Goal: Information Seeking & Learning: Learn about a topic

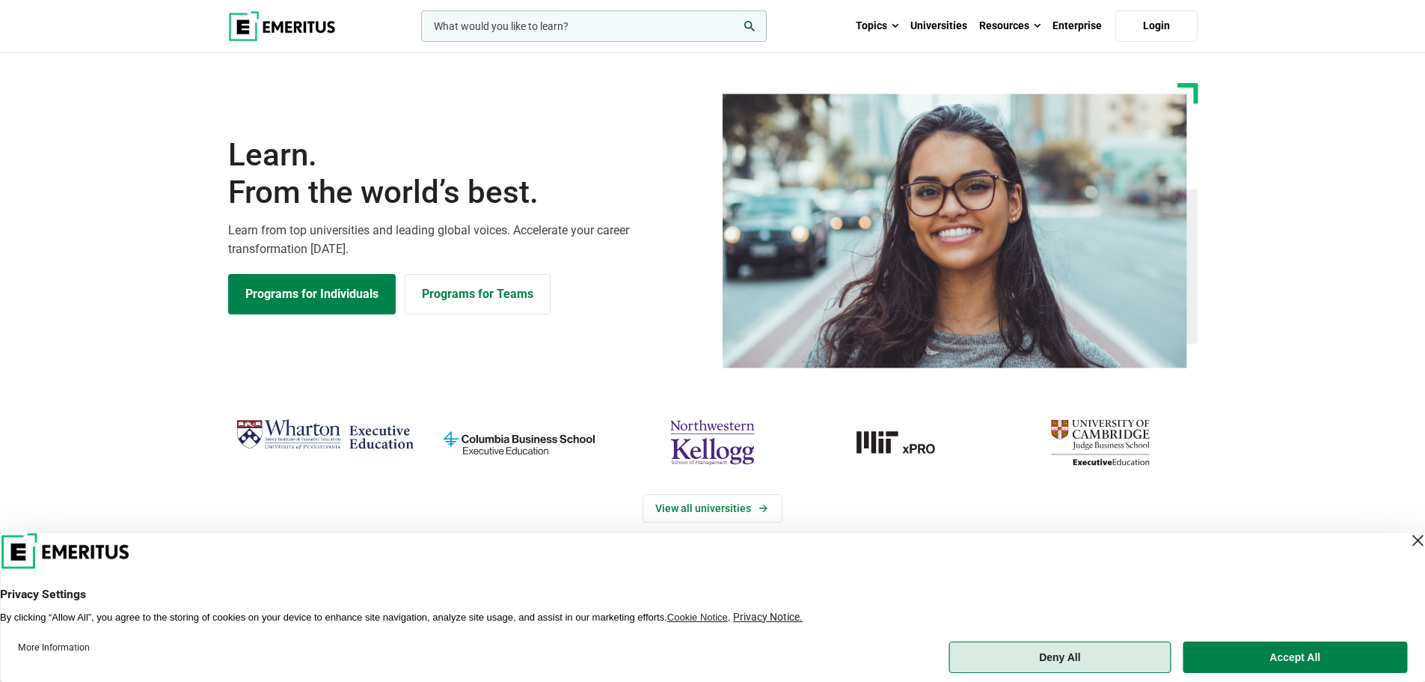
click at [1088, 663] on button "Deny All" at bounding box center [1060, 656] width 222 height 31
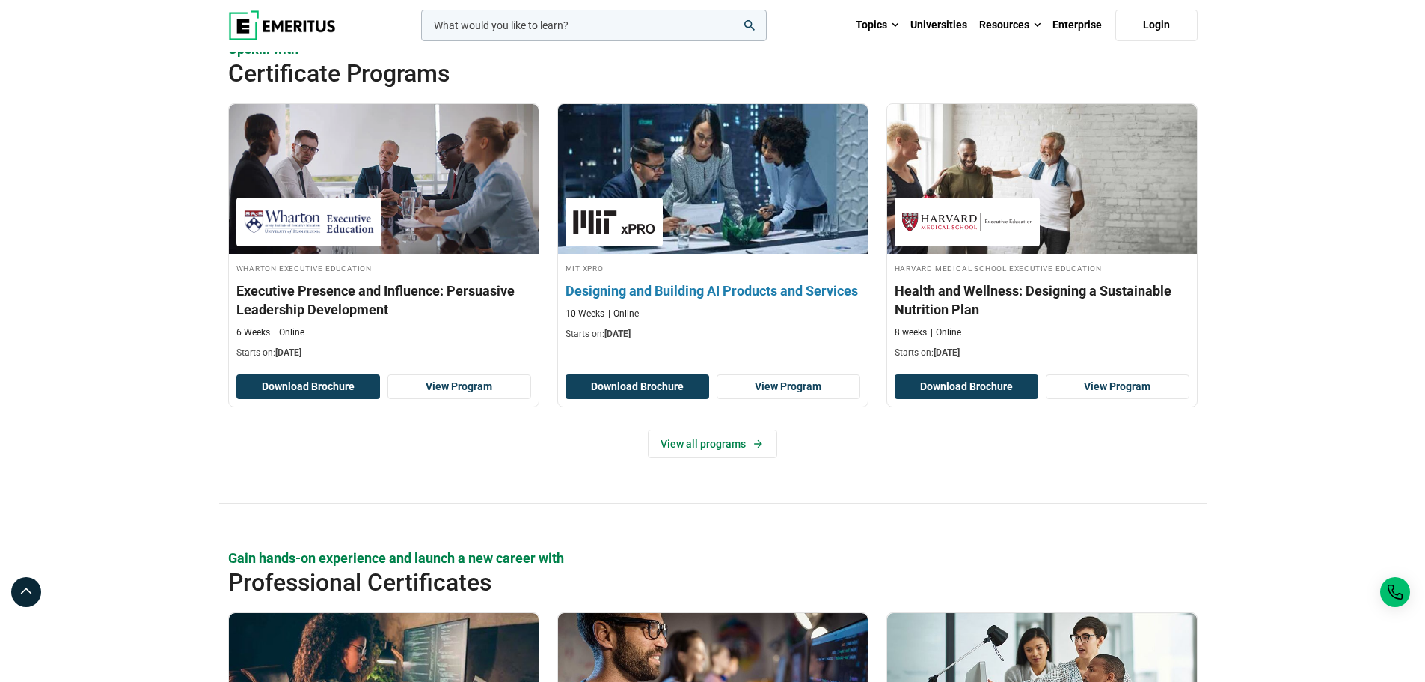
scroll to position [1646, 0]
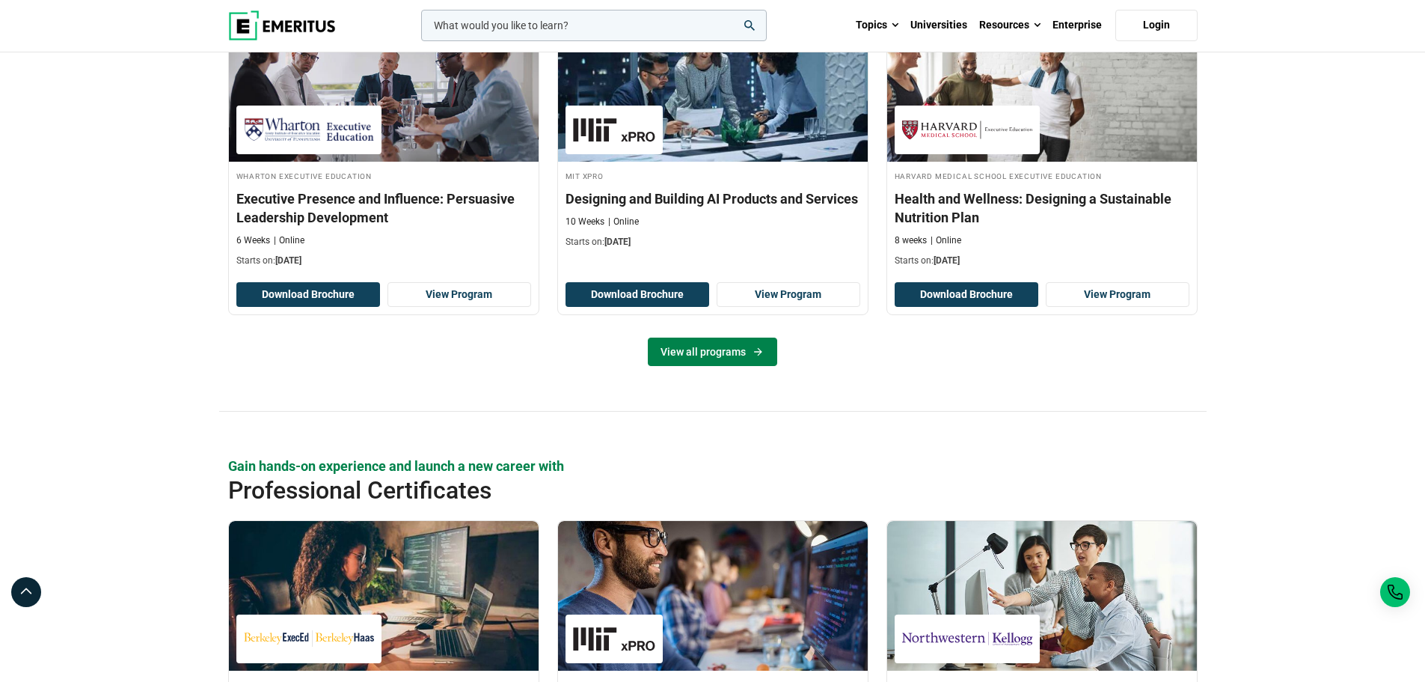
click at [682, 352] on link "View all programs" at bounding box center [712, 351] width 129 height 28
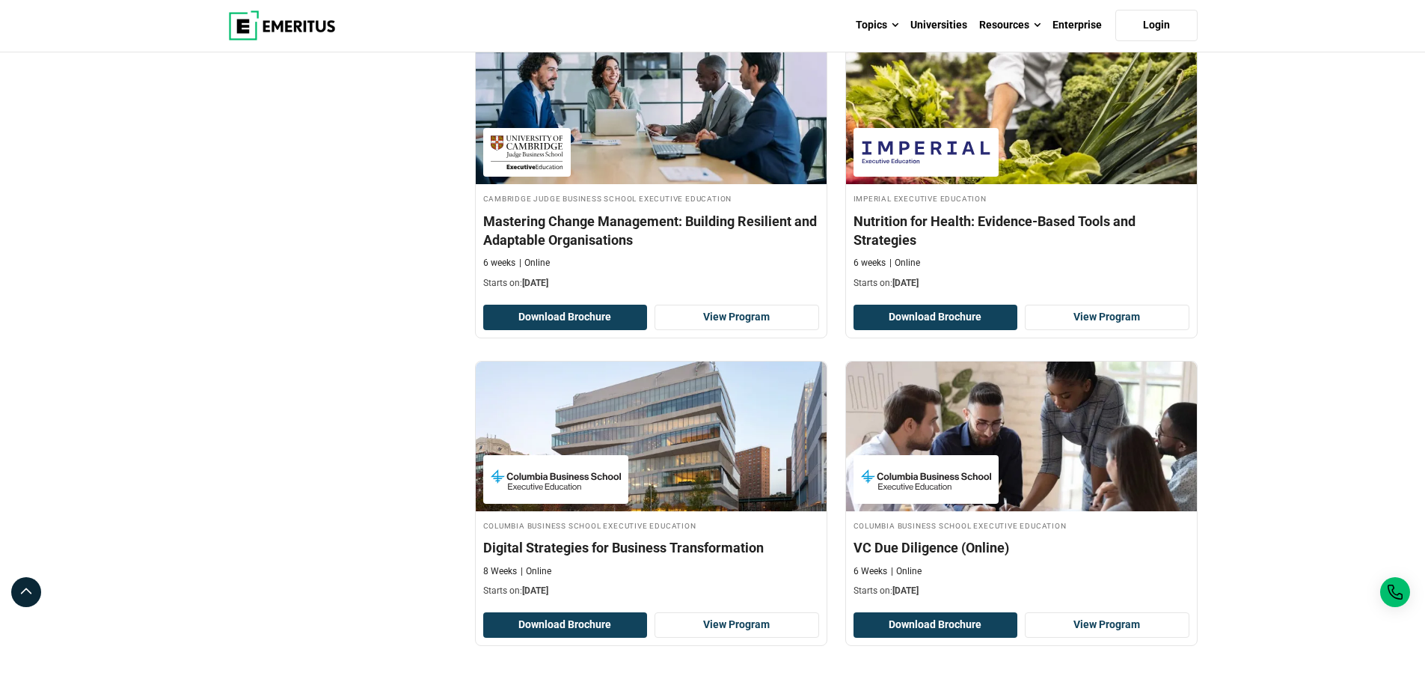
scroll to position [2992, 0]
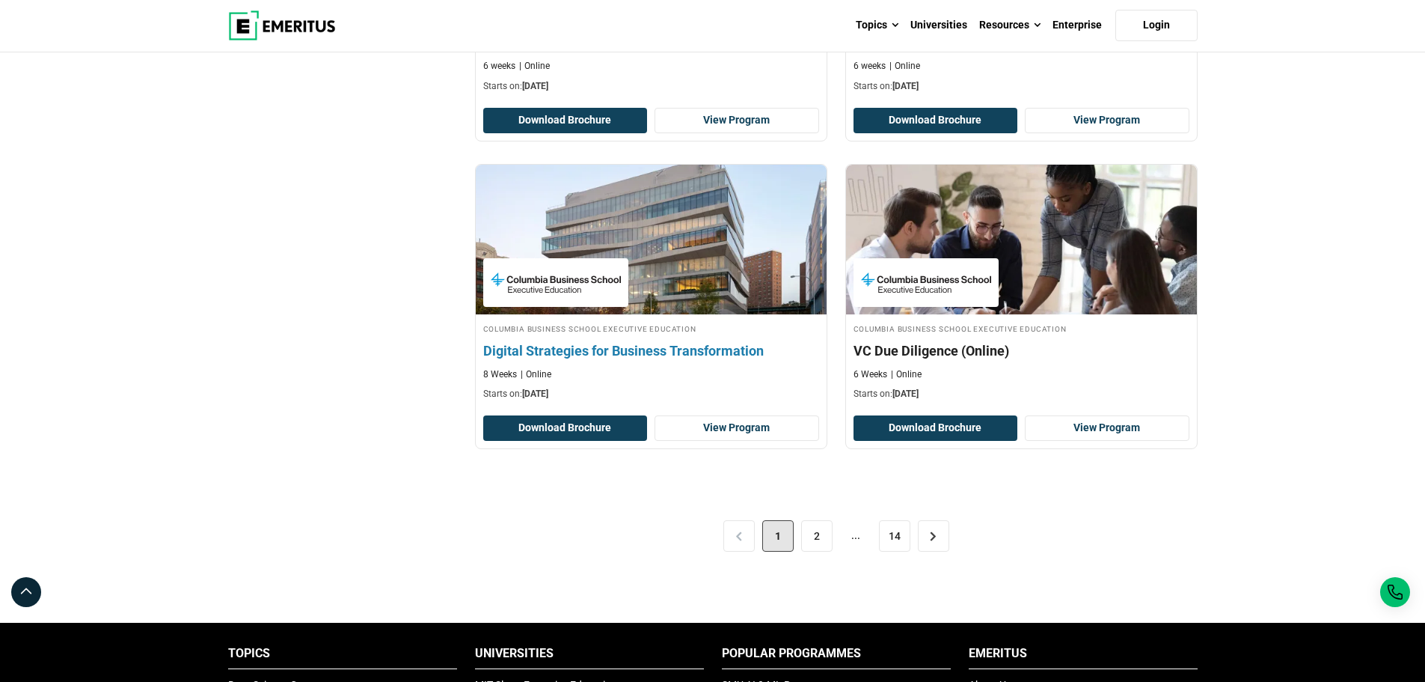
click at [643, 352] on h4 "Digital Strategies for Business Transformation" at bounding box center [651, 350] width 336 height 19
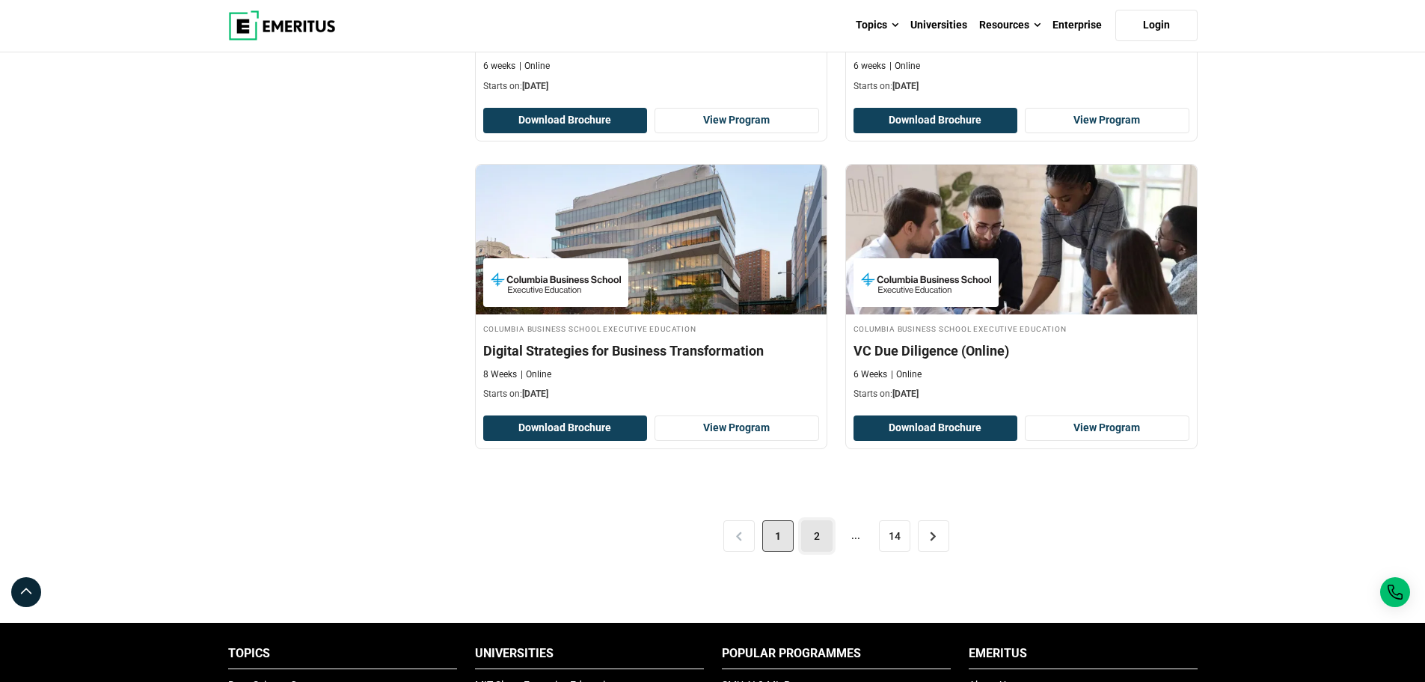
click at [822, 541] on link "2" at bounding box center [816, 535] width 31 height 31
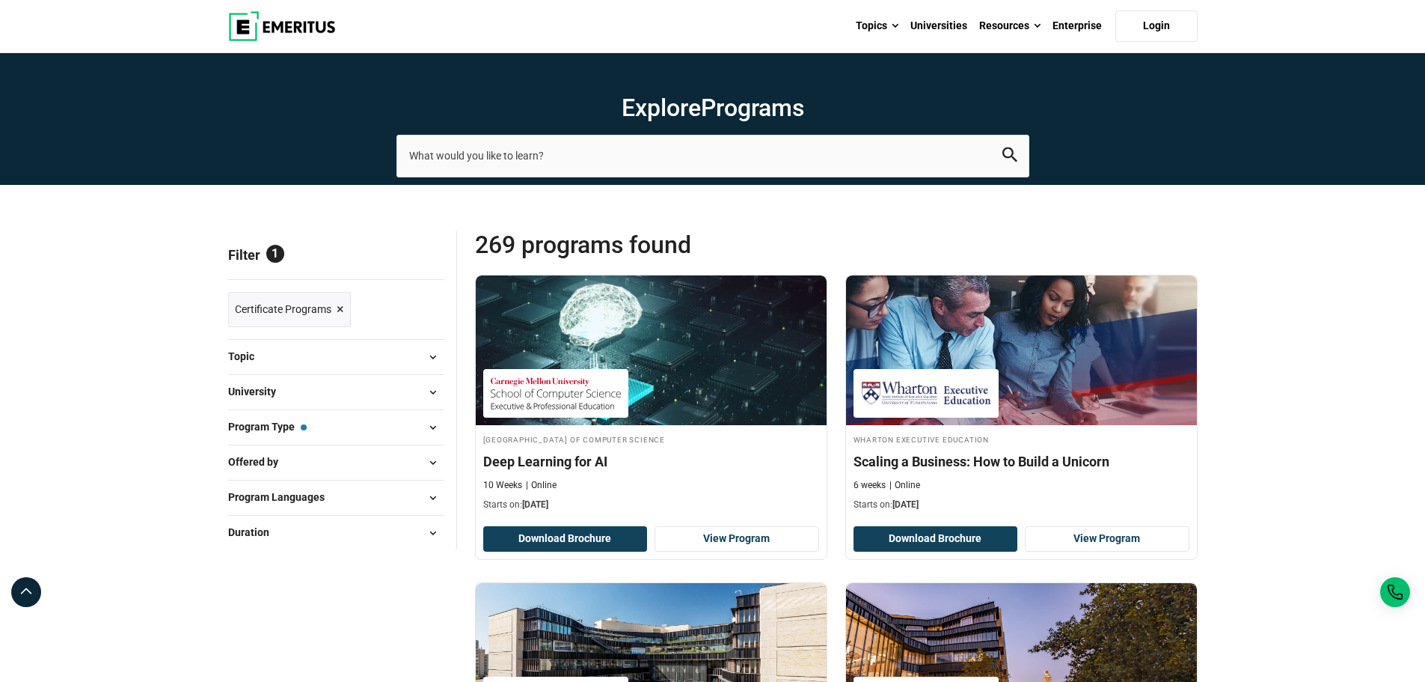
click at [328, 434] on button "Program Type — Certificate Programs" at bounding box center [336, 427] width 216 height 22
click at [429, 425] on span at bounding box center [433, 427] width 22 height 22
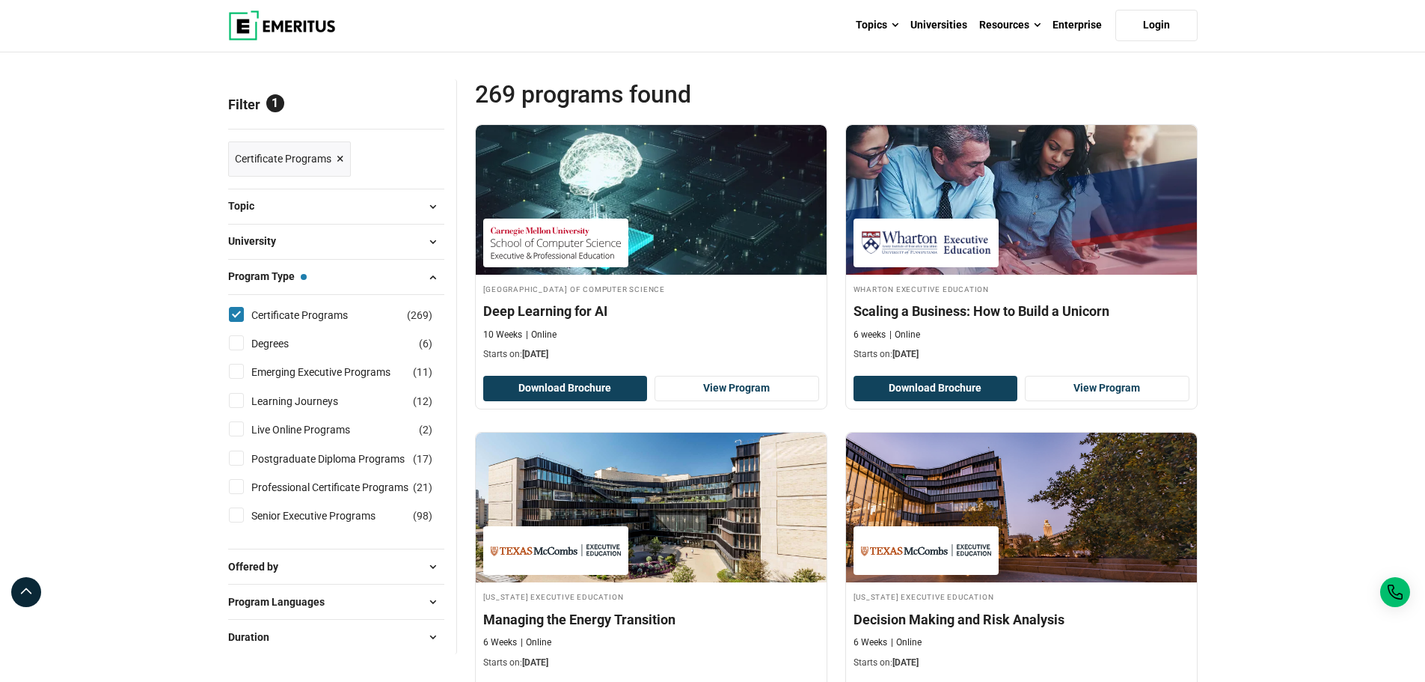
scroll to position [224, 0]
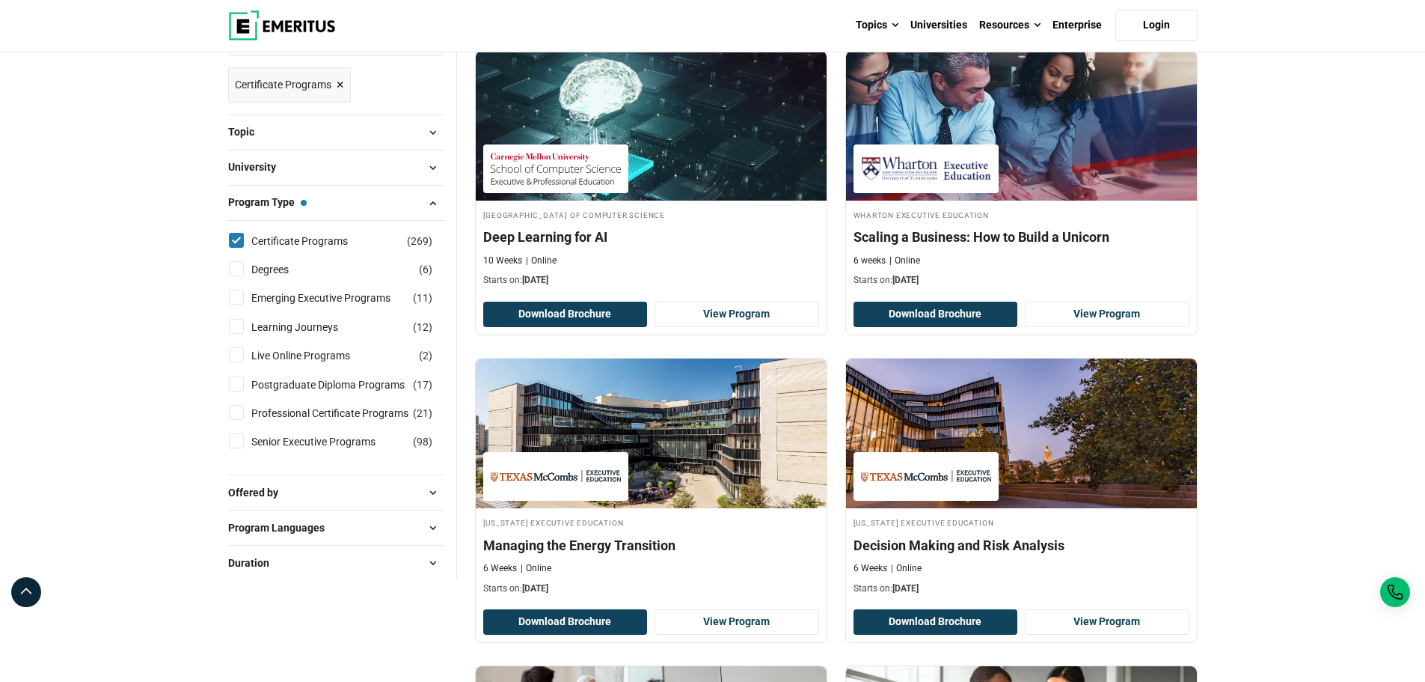
click at [234, 296] on input "Emerging Executive Programs ( 11 )" at bounding box center [236, 297] width 15 height 15
checkbox input "true"
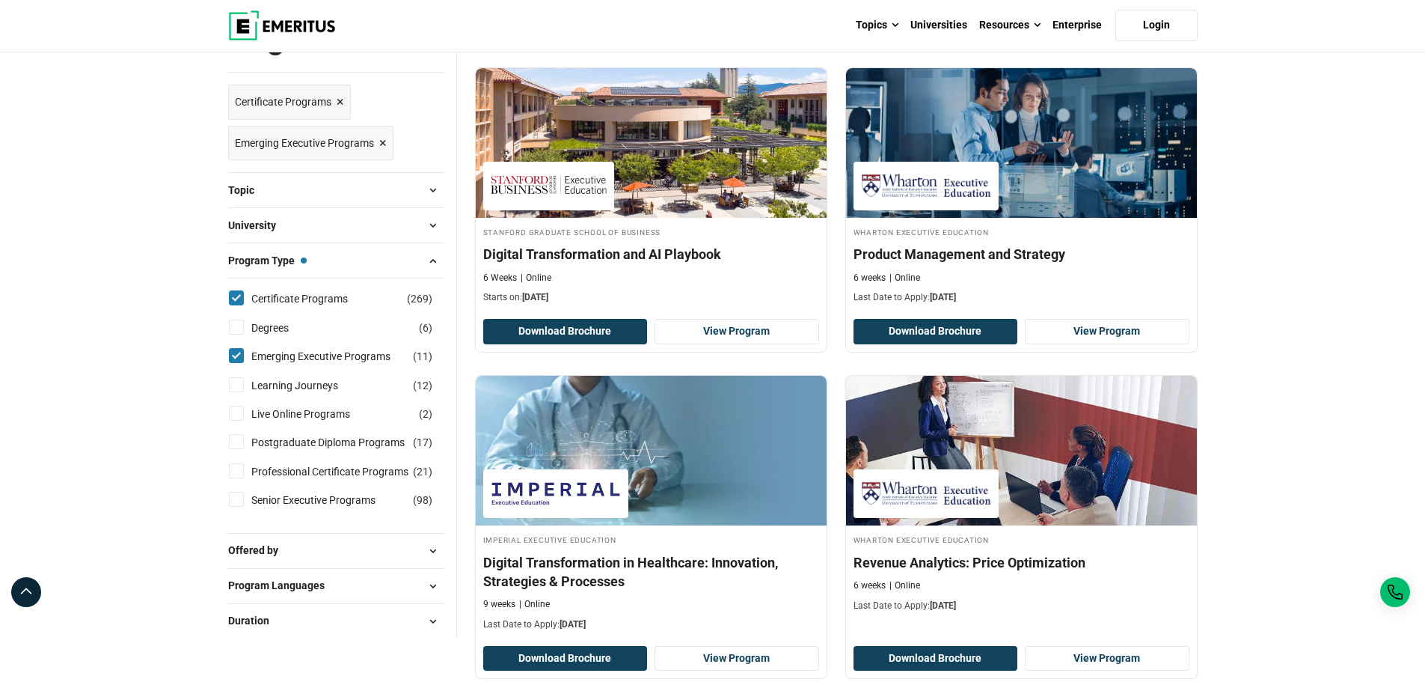
scroll to position [299, 0]
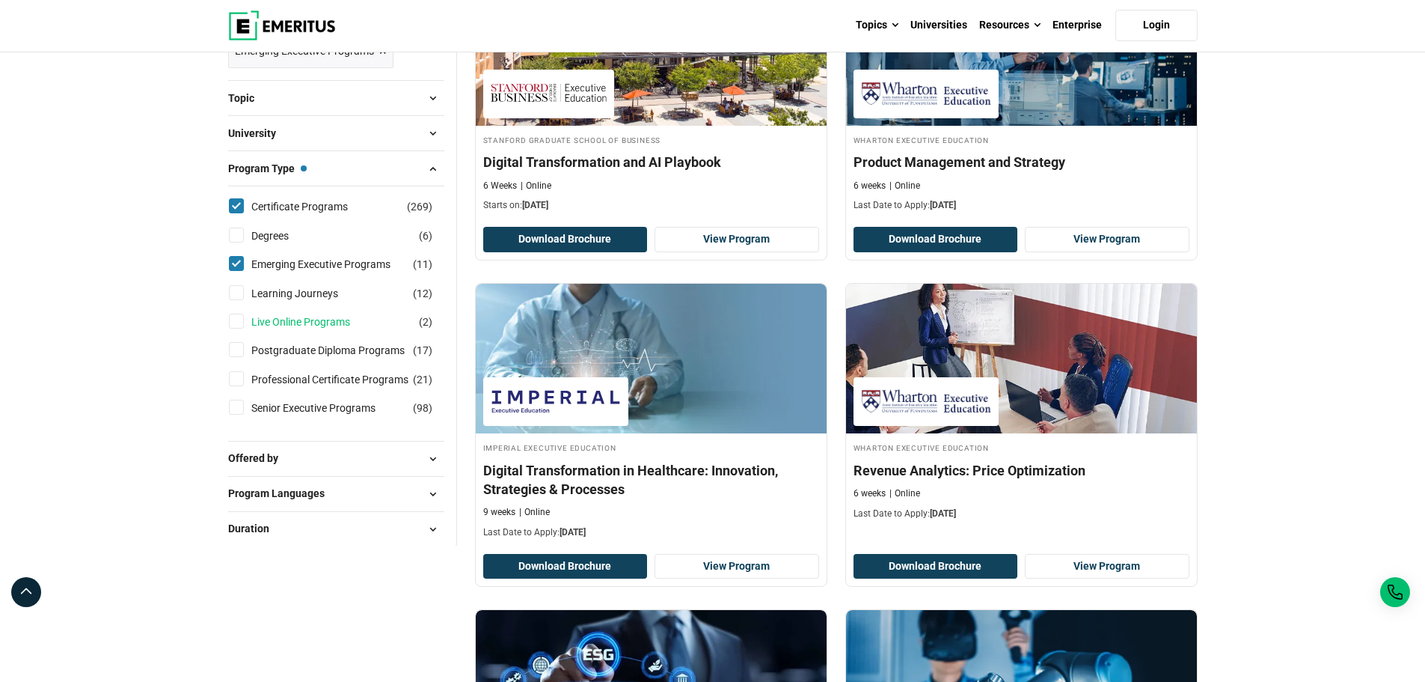
click at [334, 316] on link "Live Online Programs" at bounding box center [315, 321] width 129 height 16
checkbox input "true"
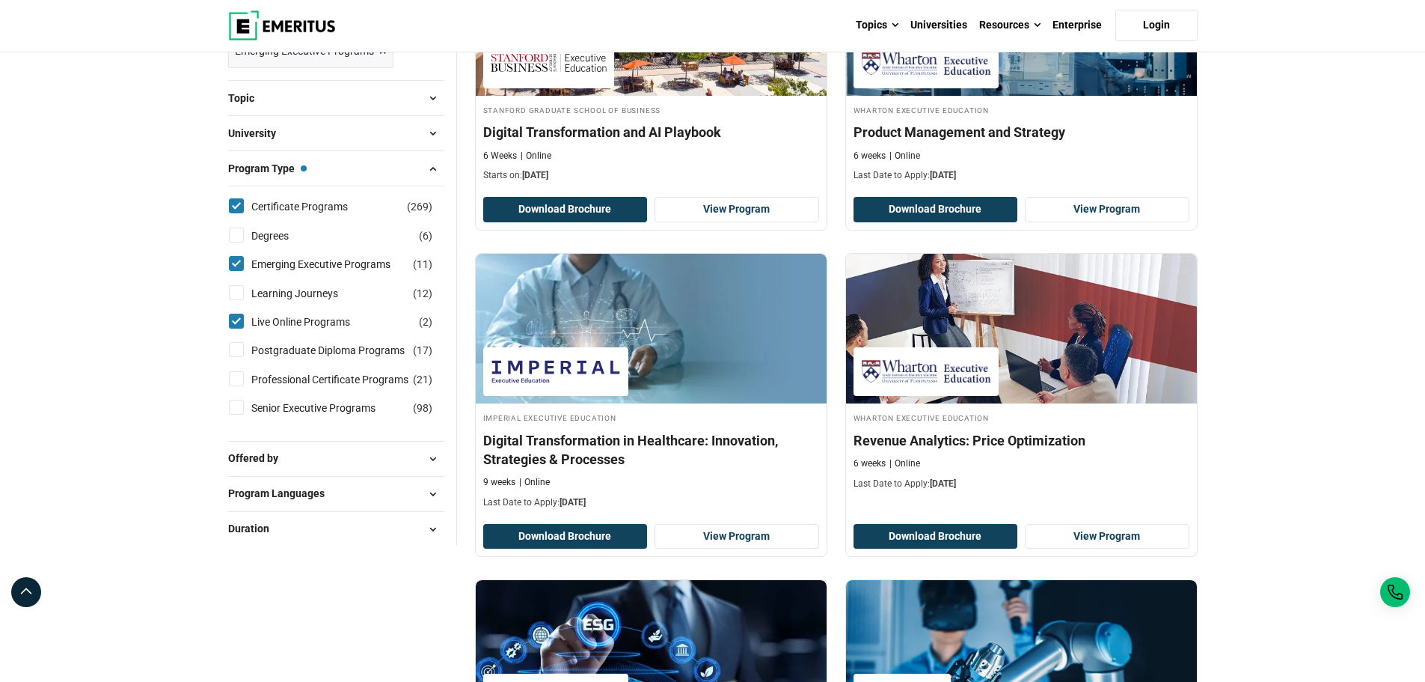
click at [298, 460] on button "Offered by" at bounding box center [336, 458] width 216 height 22
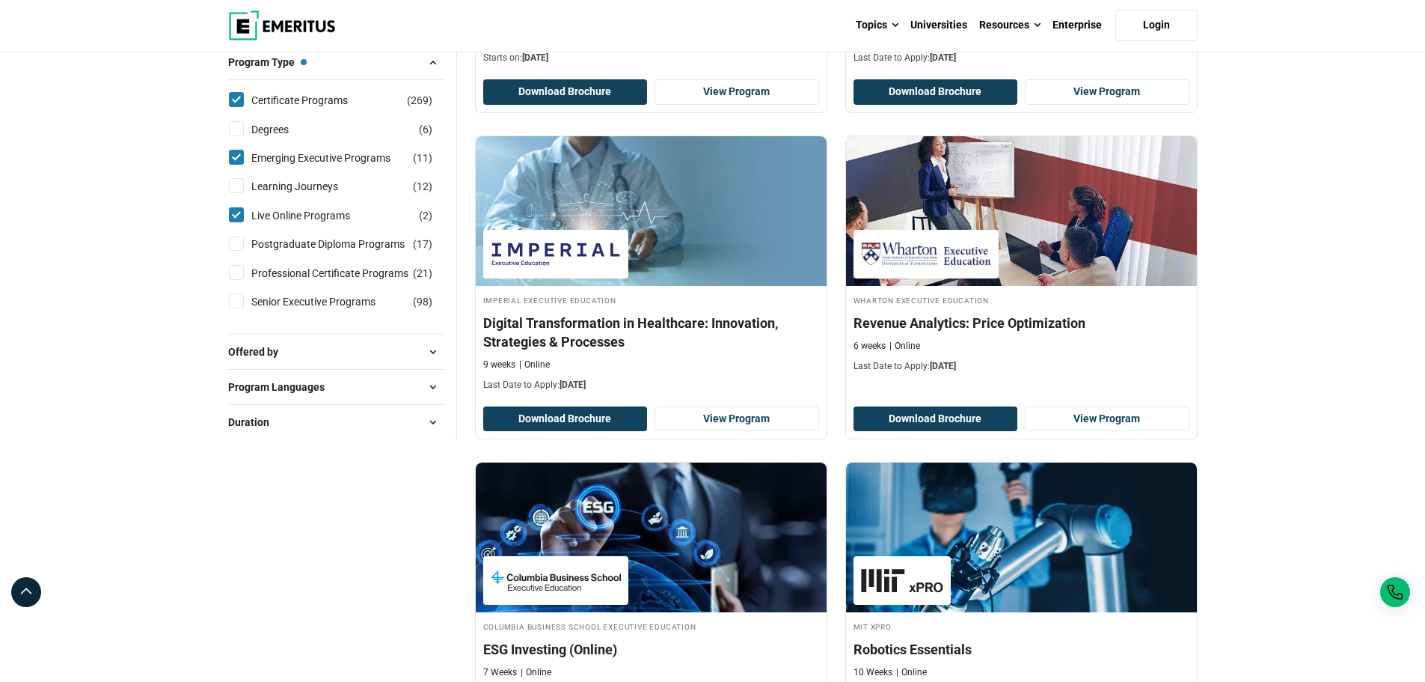
scroll to position [449, 0]
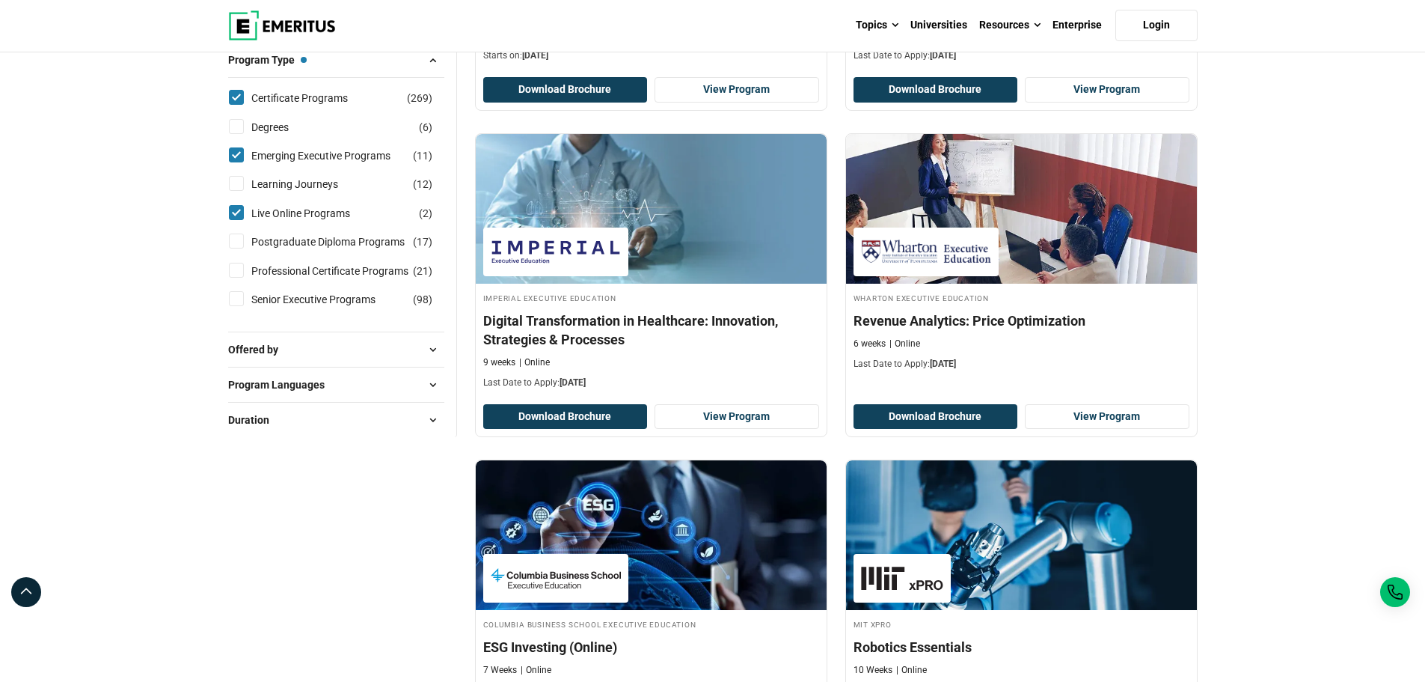
click at [275, 348] on span "Offered by" at bounding box center [259, 349] width 62 height 16
click at [291, 427] on link "University" at bounding box center [289, 433] width 76 height 16
checkbox input "true"
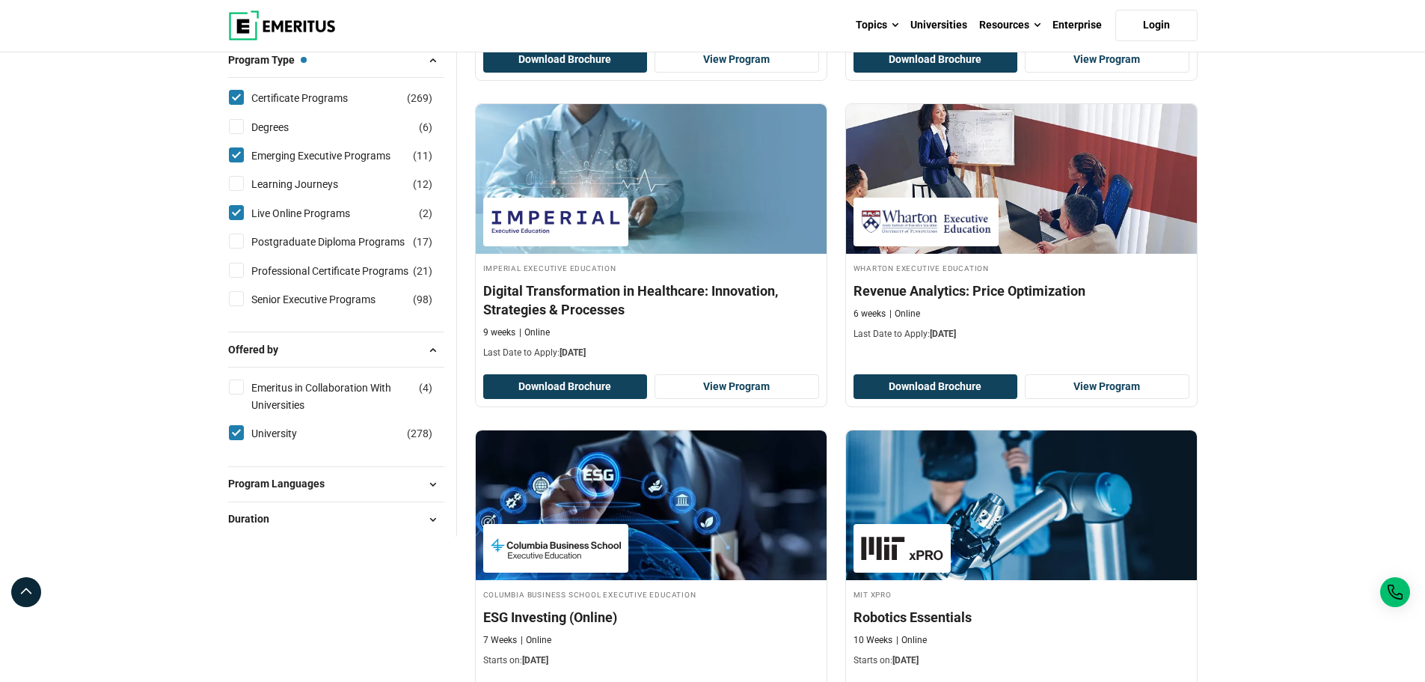
click at [277, 488] on span "Program Languages" at bounding box center [282, 483] width 108 height 16
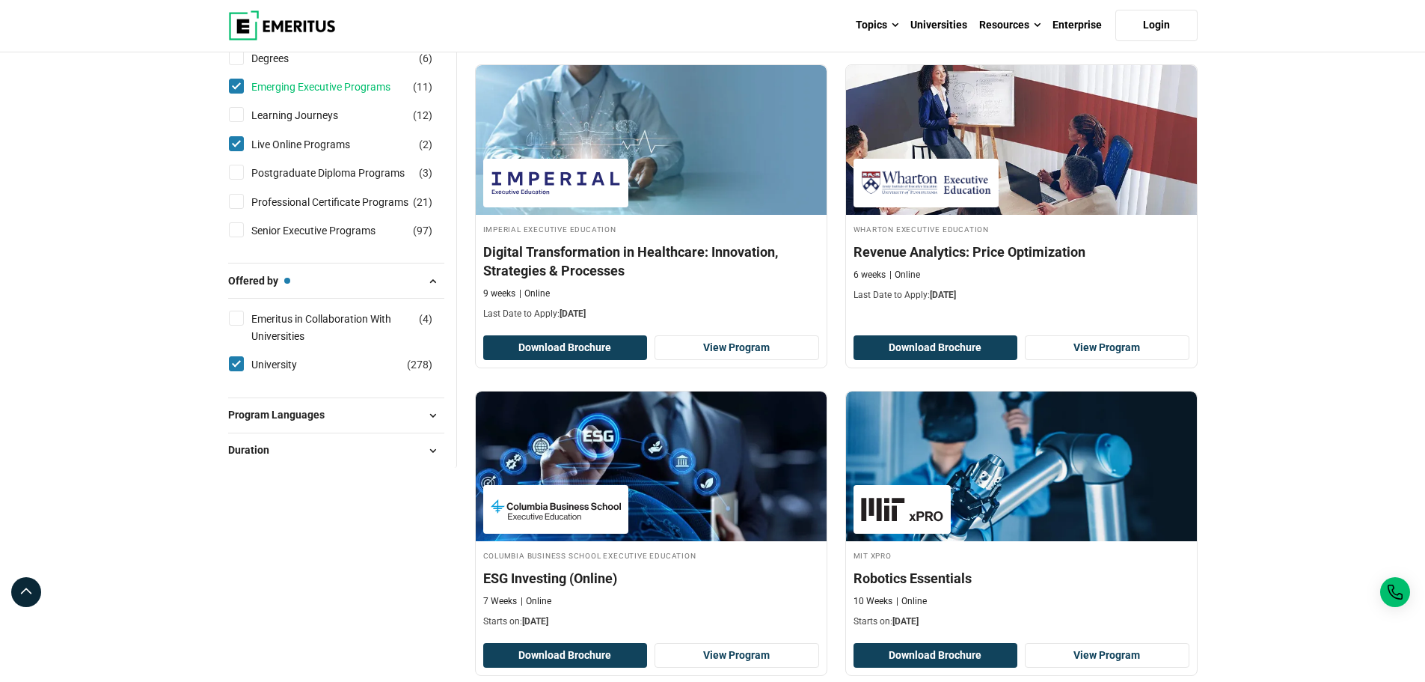
scroll to position [524, 0]
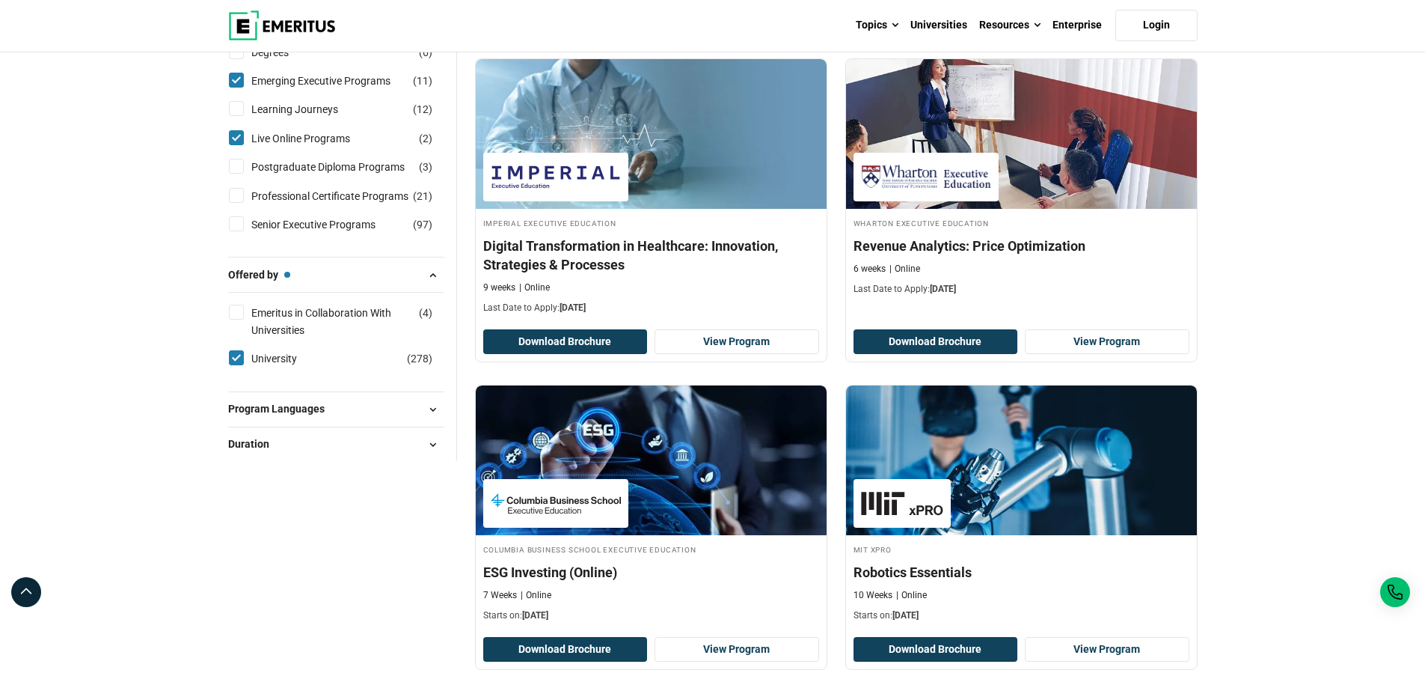
click at [277, 408] on span "Program Languages" at bounding box center [282, 408] width 108 height 16
click at [289, 455] on link "English" at bounding box center [283, 447] width 64 height 16
checkbox input "true"
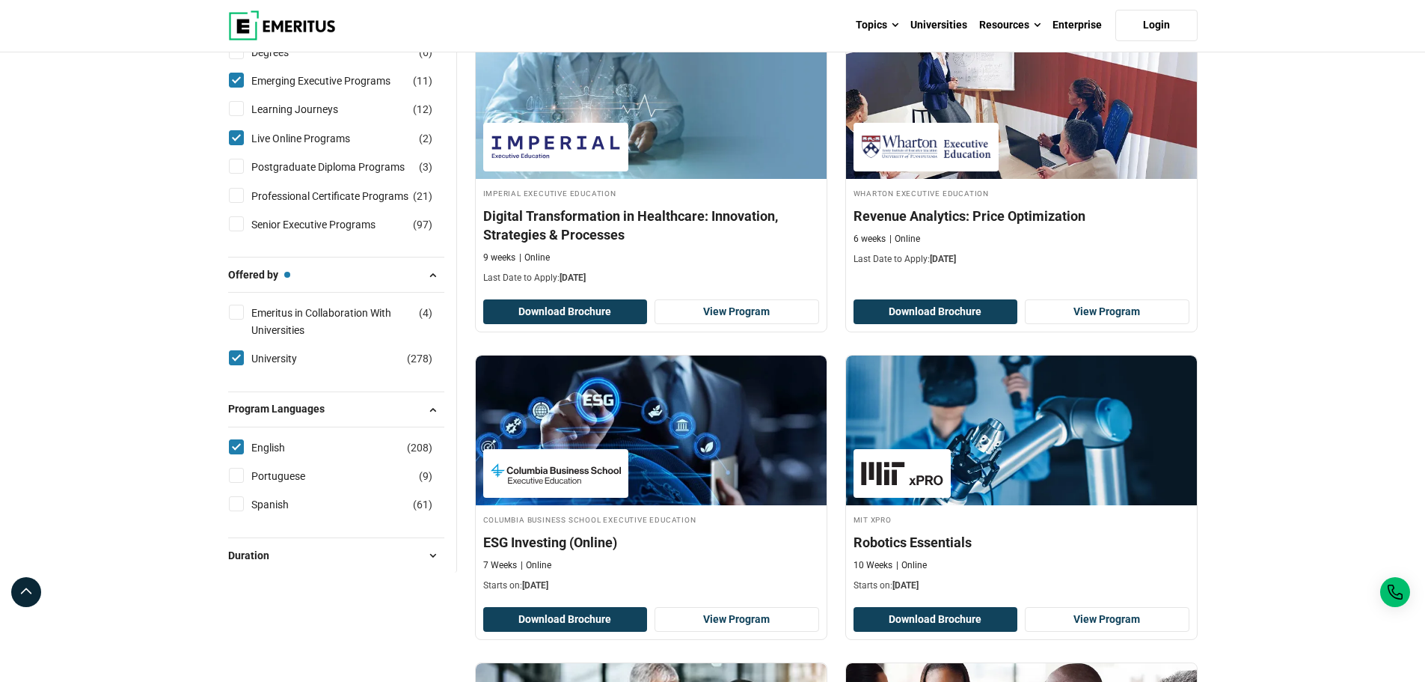
click at [256, 557] on span "Duration" at bounding box center [254, 555] width 53 height 16
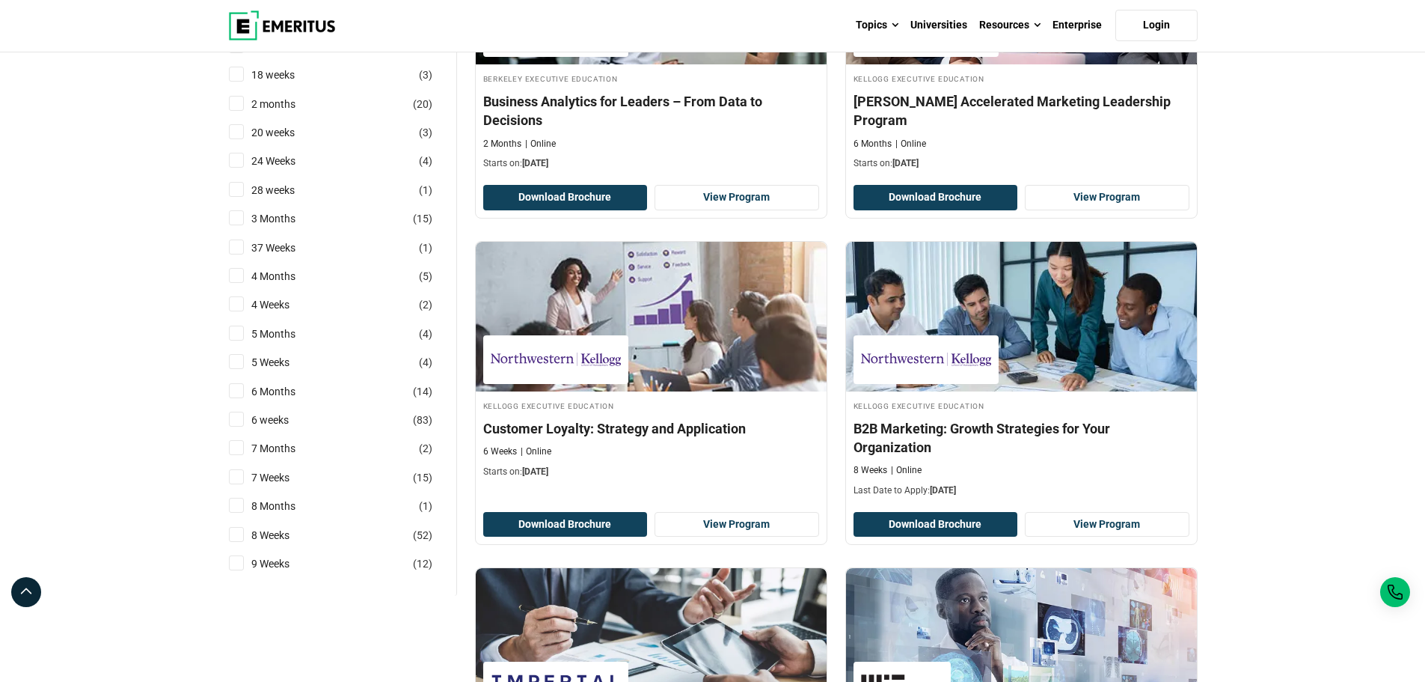
scroll to position [1230, 0]
